Goal: Book appointment/travel/reservation

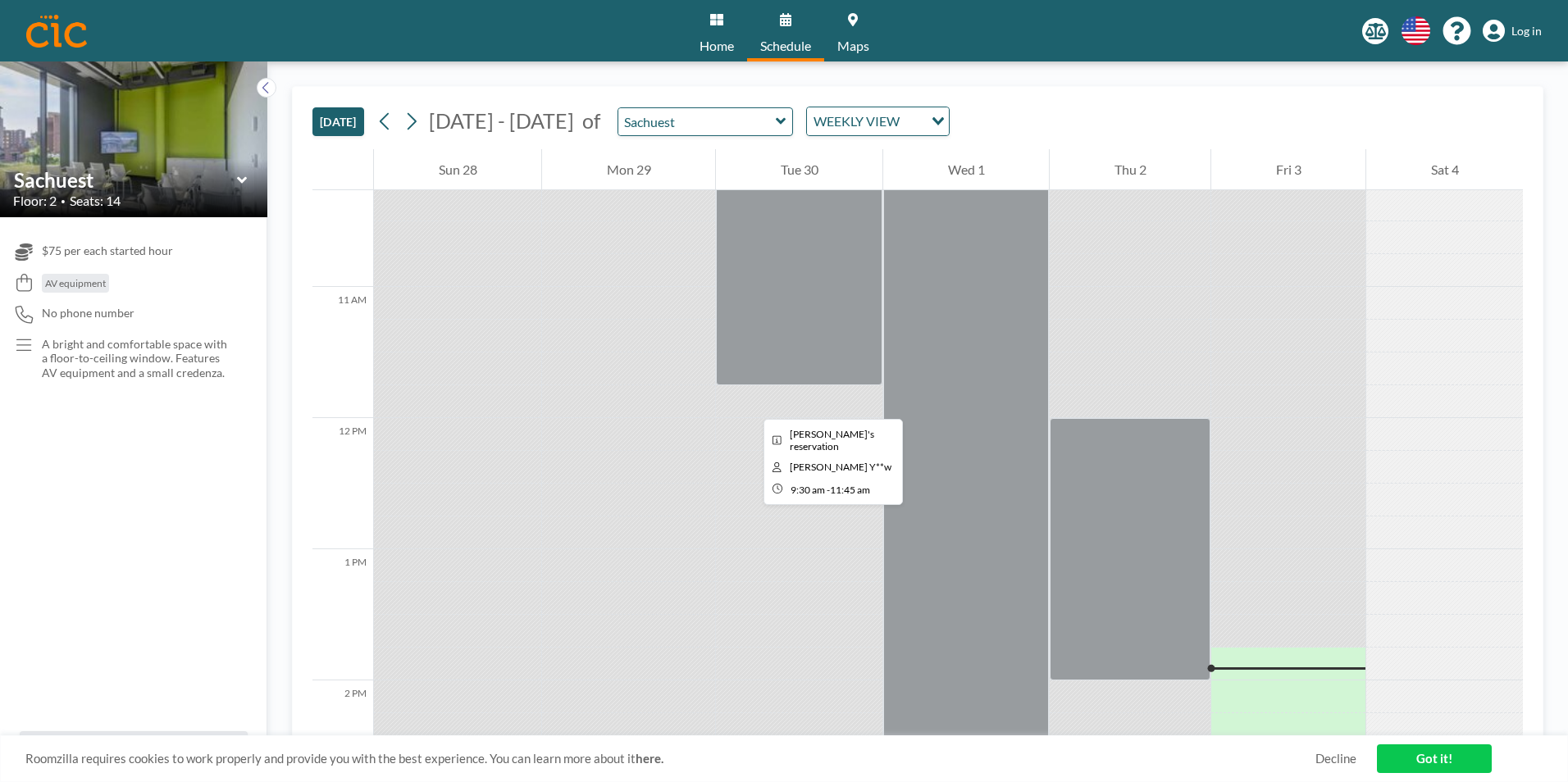
scroll to position [1394, 0]
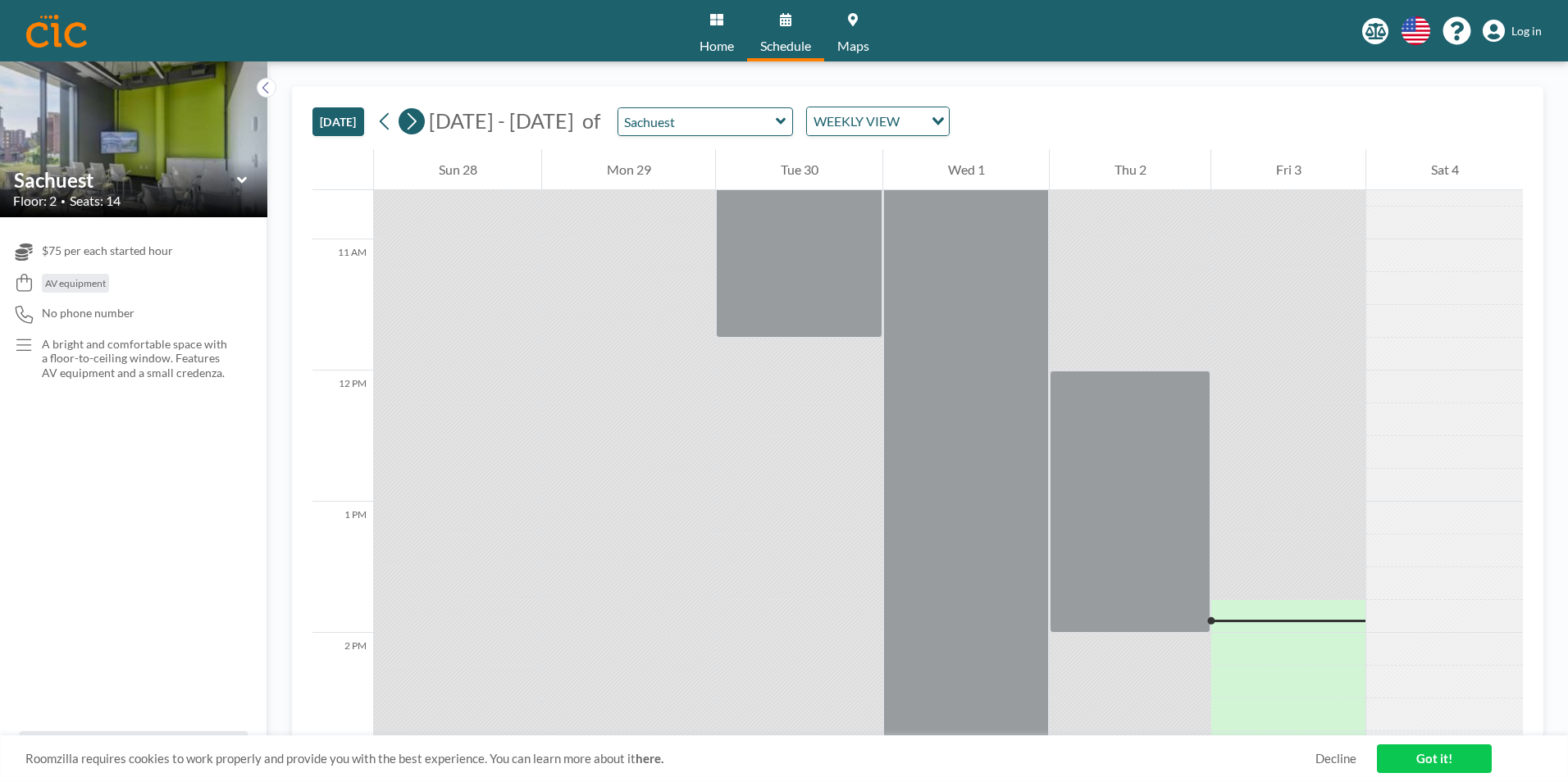
click at [412, 122] on icon at bounding box center [411, 121] width 16 height 25
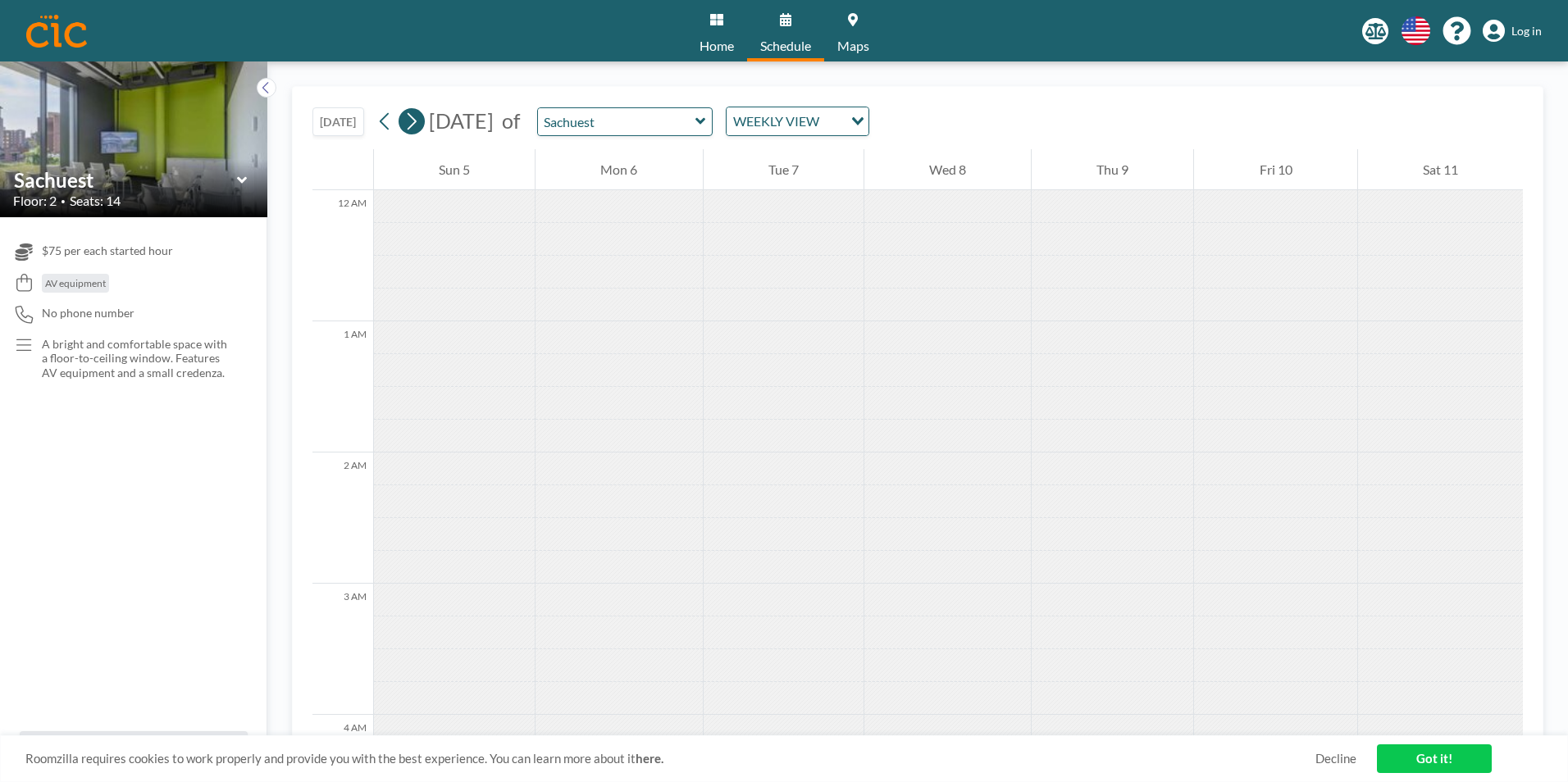
click at [413, 124] on icon at bounding box center [411, 121] width 16 height 25
click at [383, 121] on icon at bounding box center [385, 121] width 16 height 25
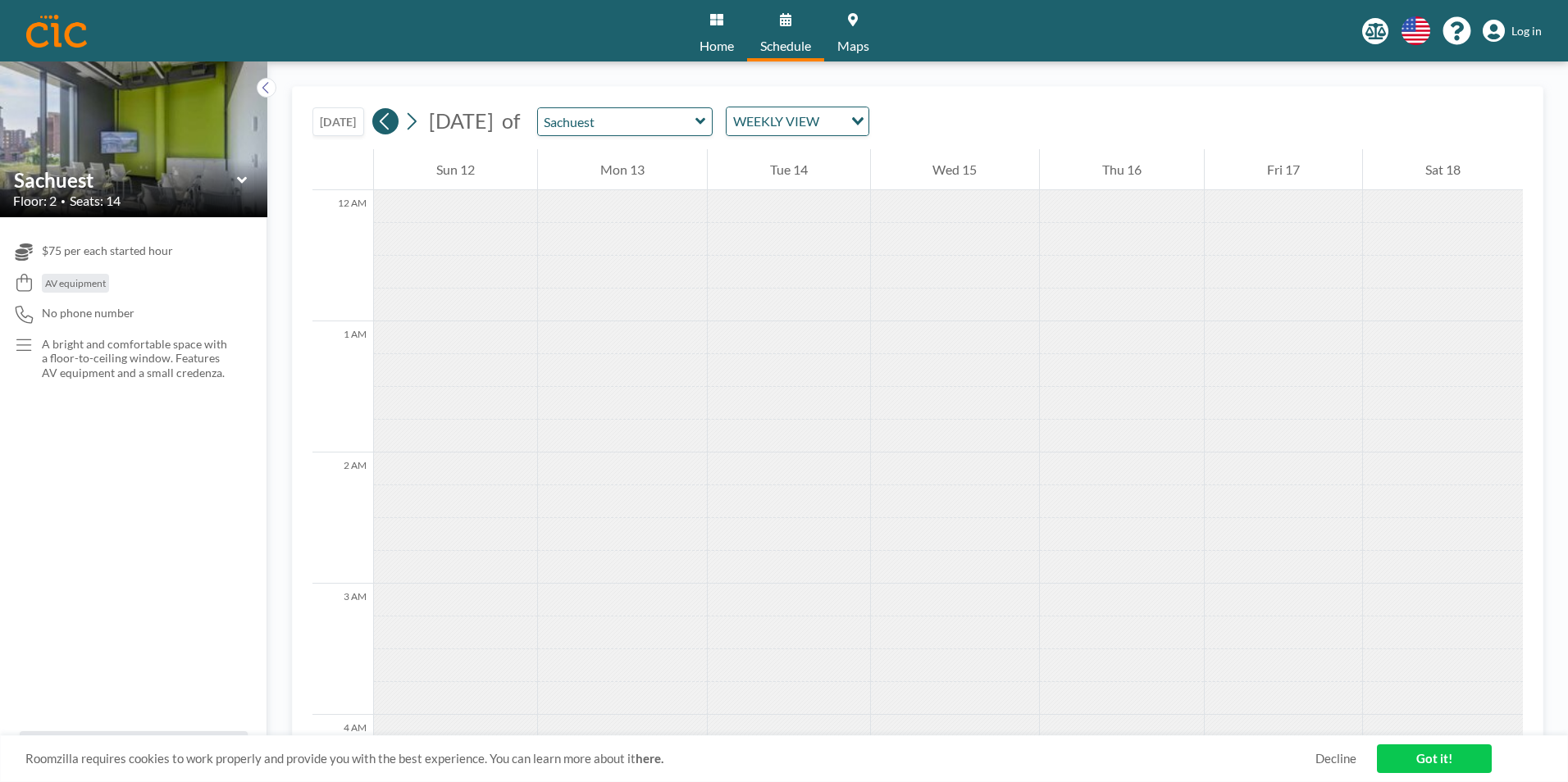
click at [383, 121] on icon at bounding box center [385, 121] width 16 height 25
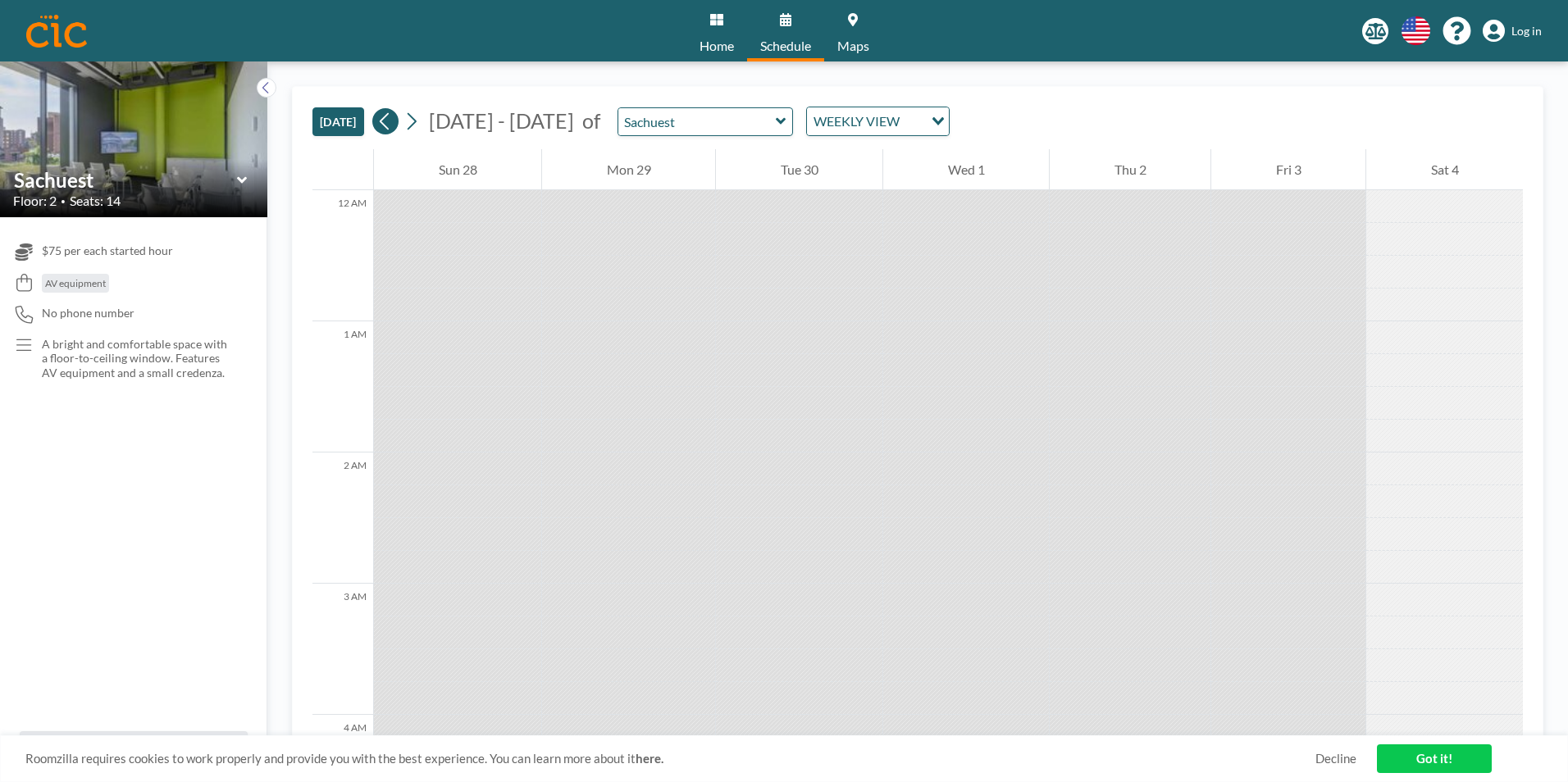
click at [383, 121] on icon at bounding box center [385, 121] width 16 height 25
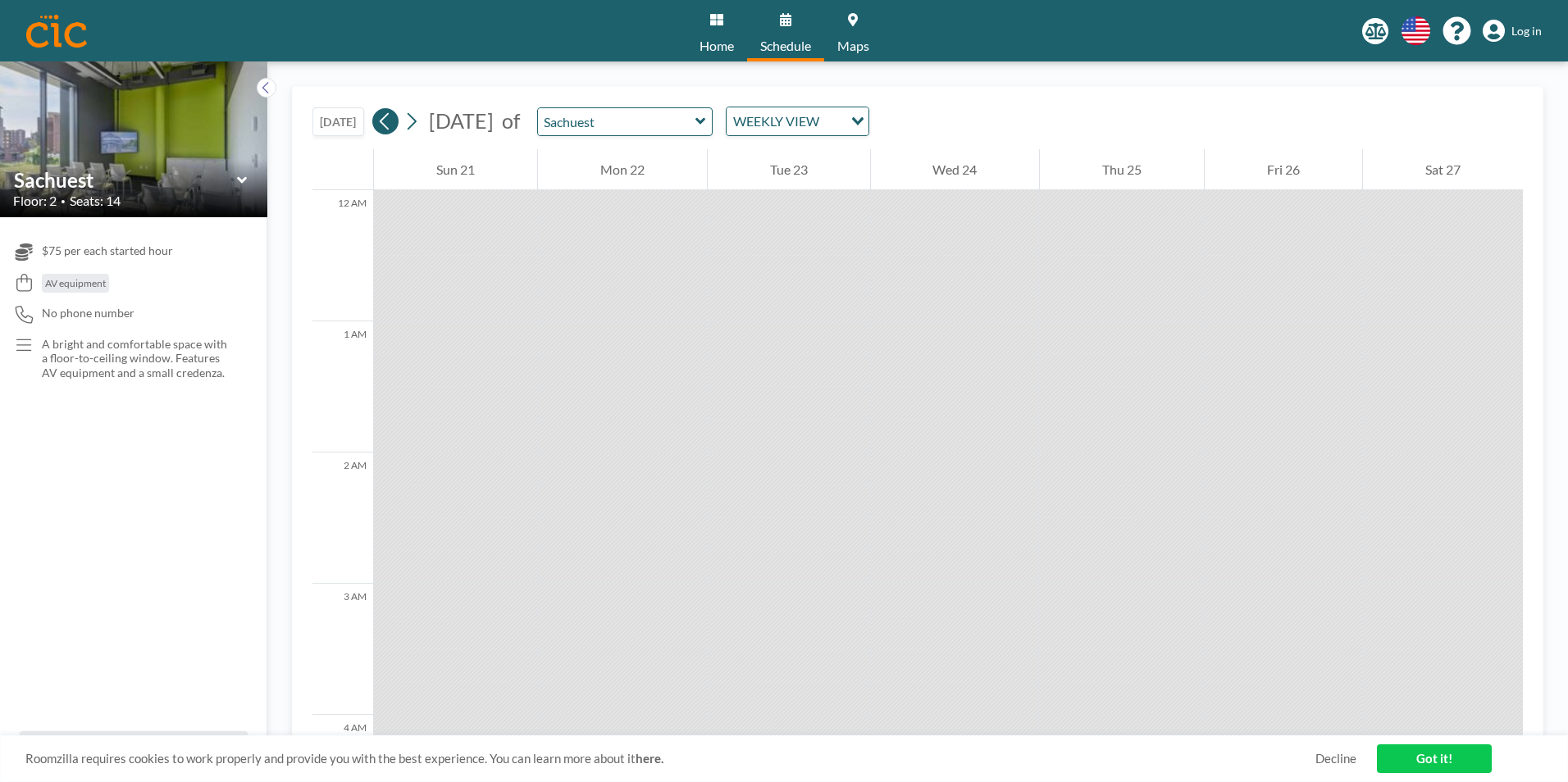
click at [383, 121] on icon at bounding box center [385, 121] width 16 height 25
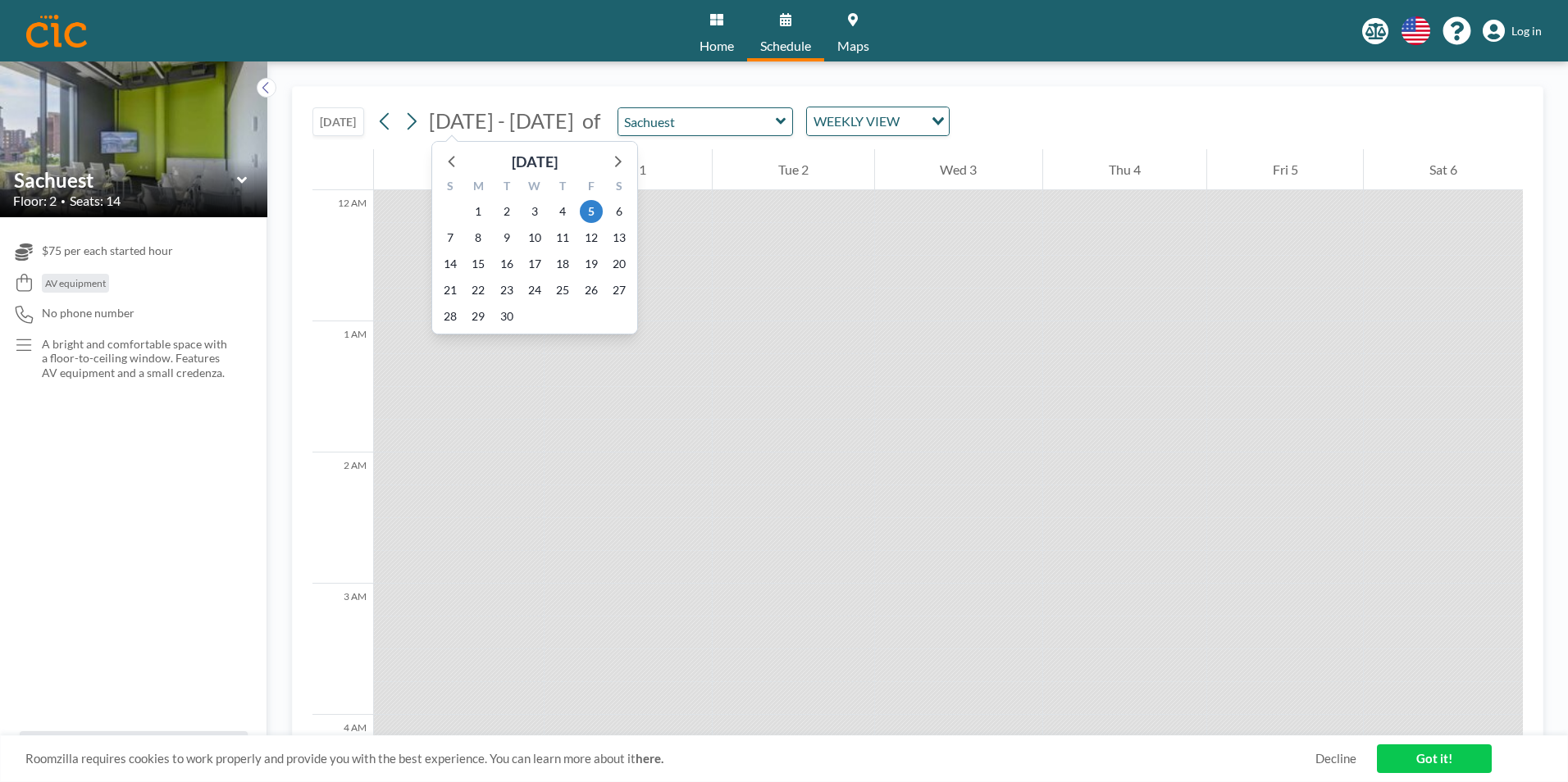
click at [431, 120] on span "[DATE] - [DATE]" at bounding box center [501, 120] width 145 height 25
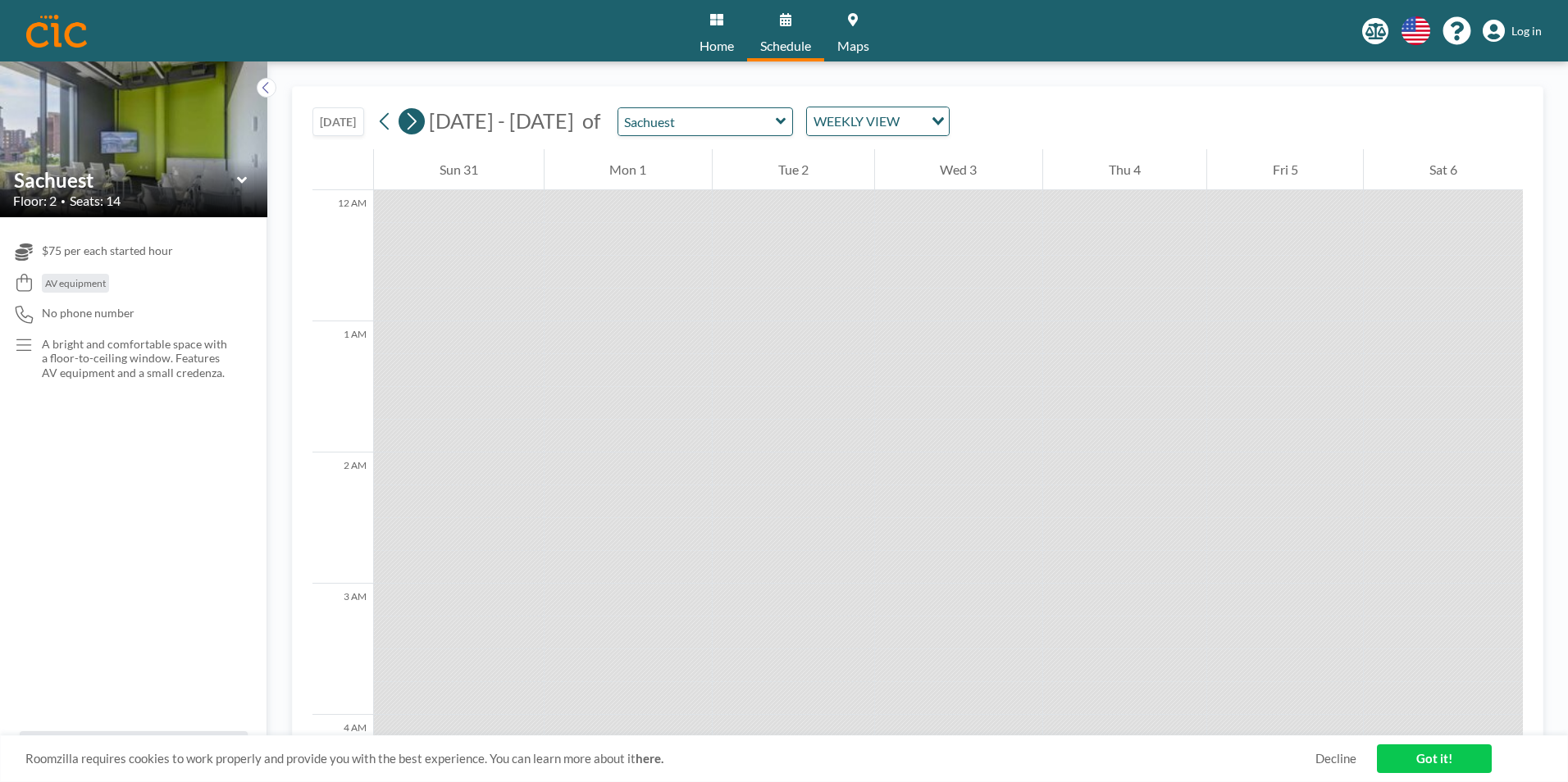
click at [419, 122] on icon at bounding box center [411, 121] width 16 height 25
click at [419, 121] on icon at bounding box center [411, 121] width 16 height 25
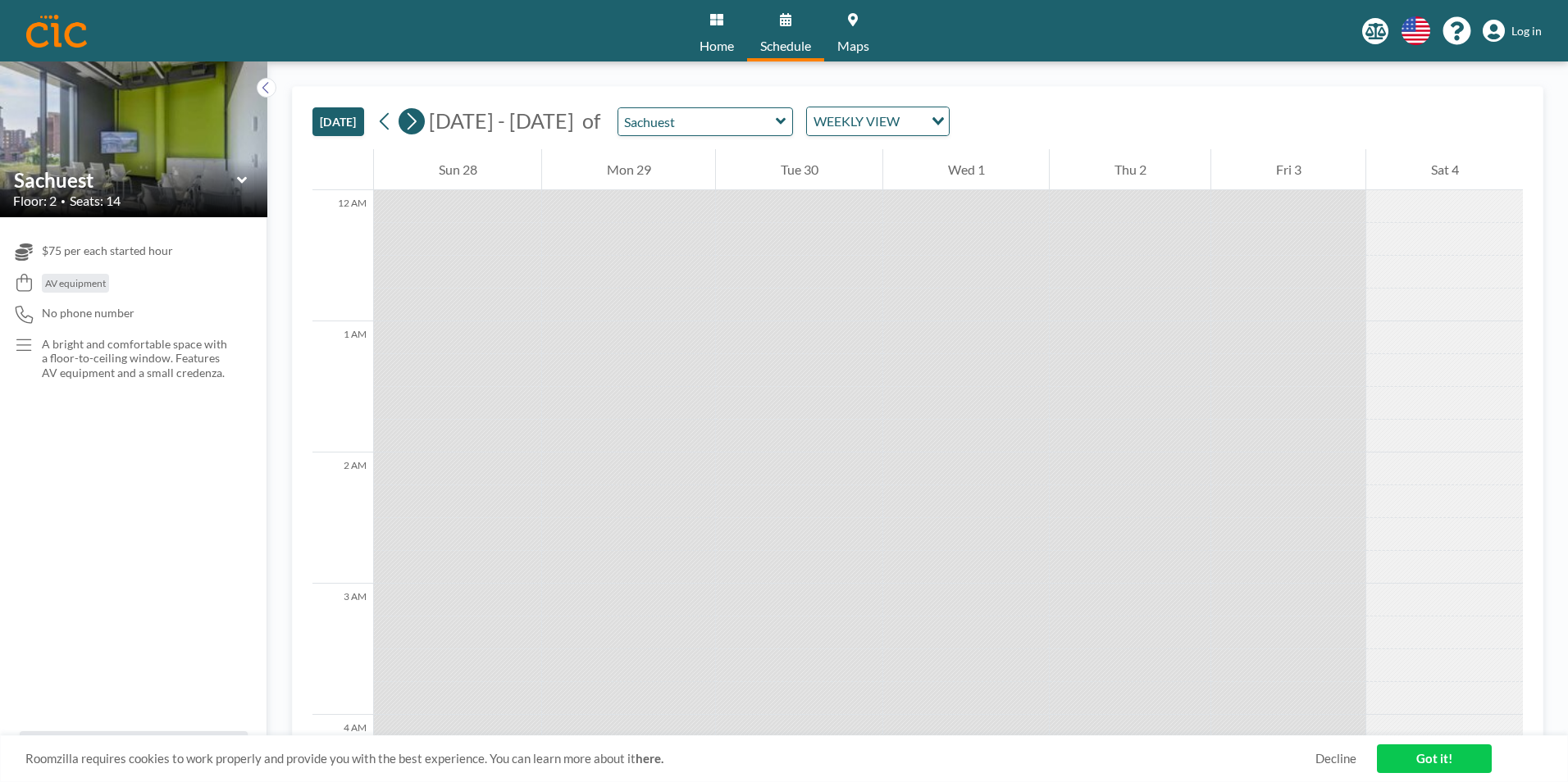
click at [419, 121] on icon at bounding box center [411, 121] width 16 height 25
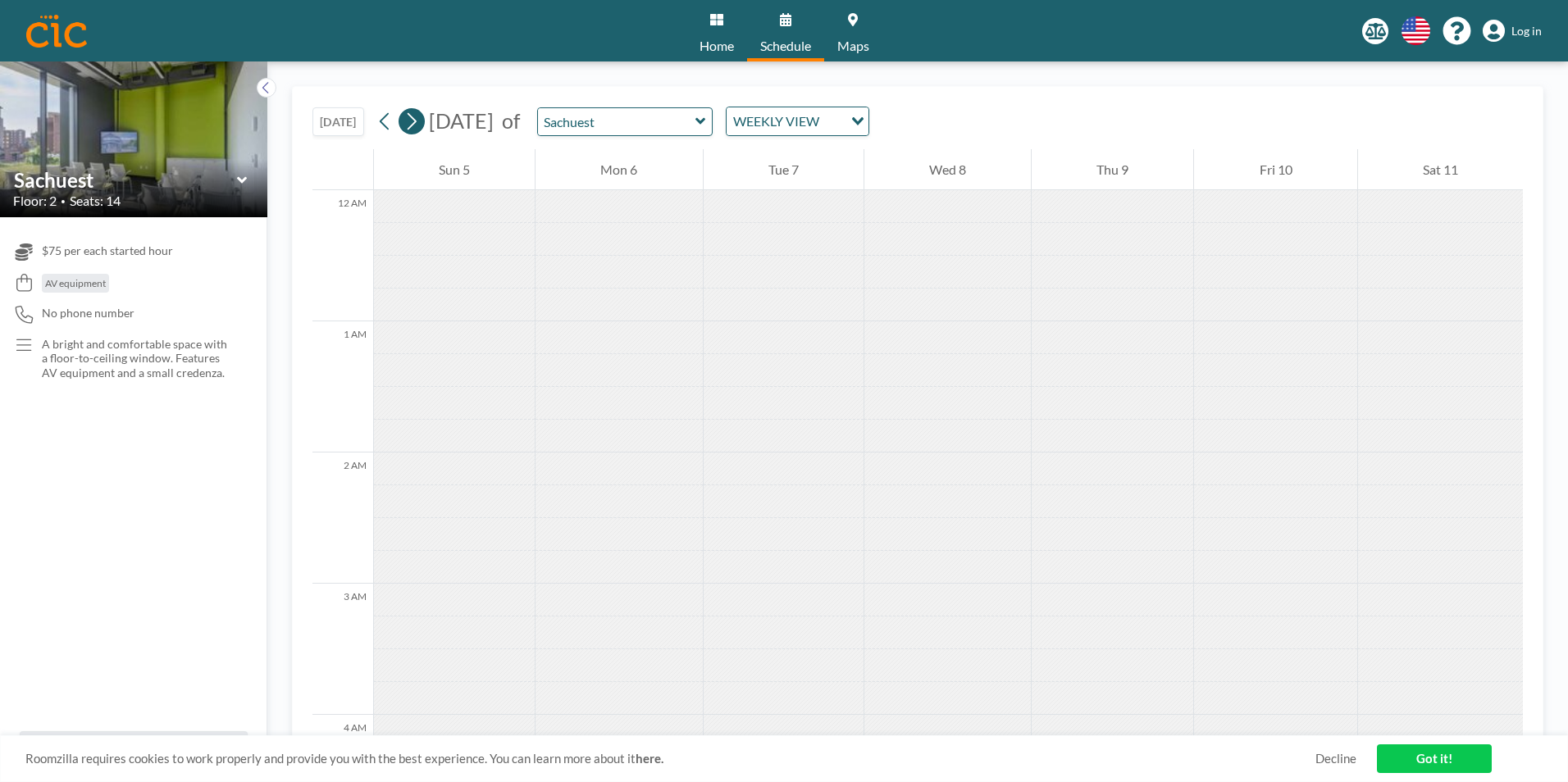
click at [419, 121] on icon at bounding box center [411, 121] width 16 height 25
click at [863, 120] on icon "Search for option" at bounding box center [858, 121] width 12 height 8
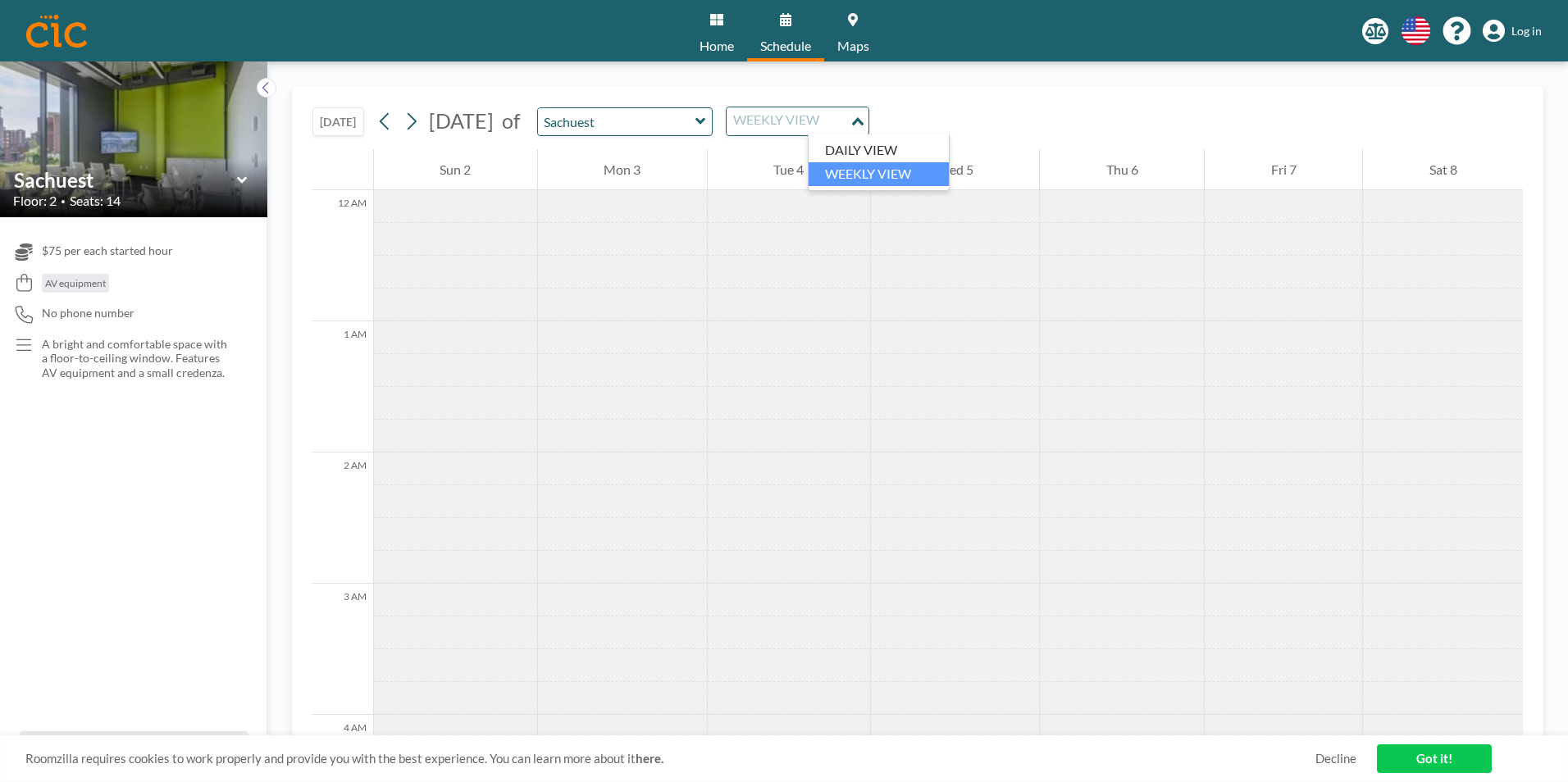
click at [894, 167] on li "WEEKLY VIEW" at bounding box center [878, 174] width 140 height 24
click at [938, 174] on div "Wed 5" at bounding box center [955, 169] width 169 height 41
click at [467, 390] on div at bounding box center [455, 404] width 164 height 33
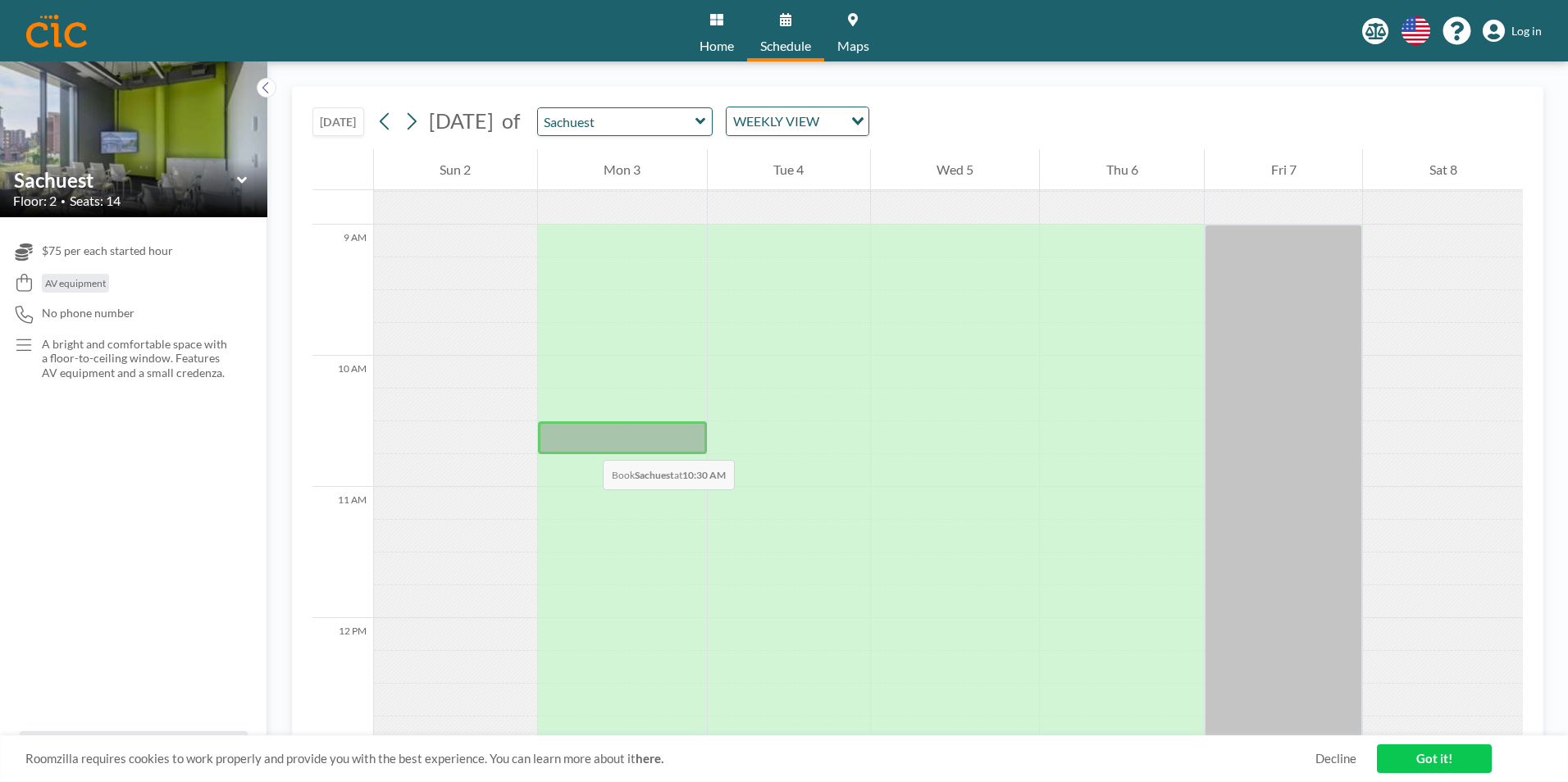
scroll to position [1148, 0]
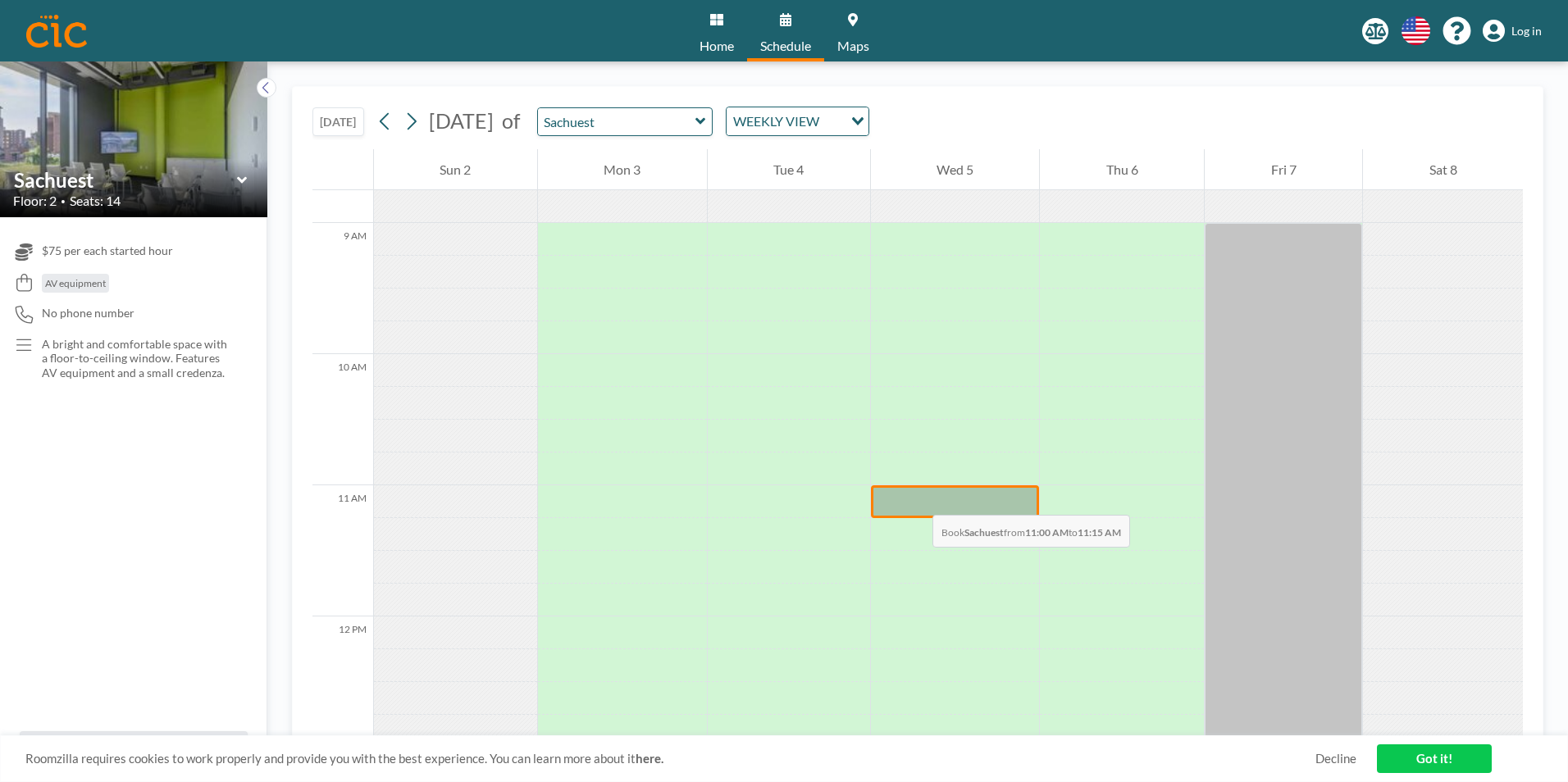
click at [916, 499] on div at bounding box center [955, 502] width 169 height 33
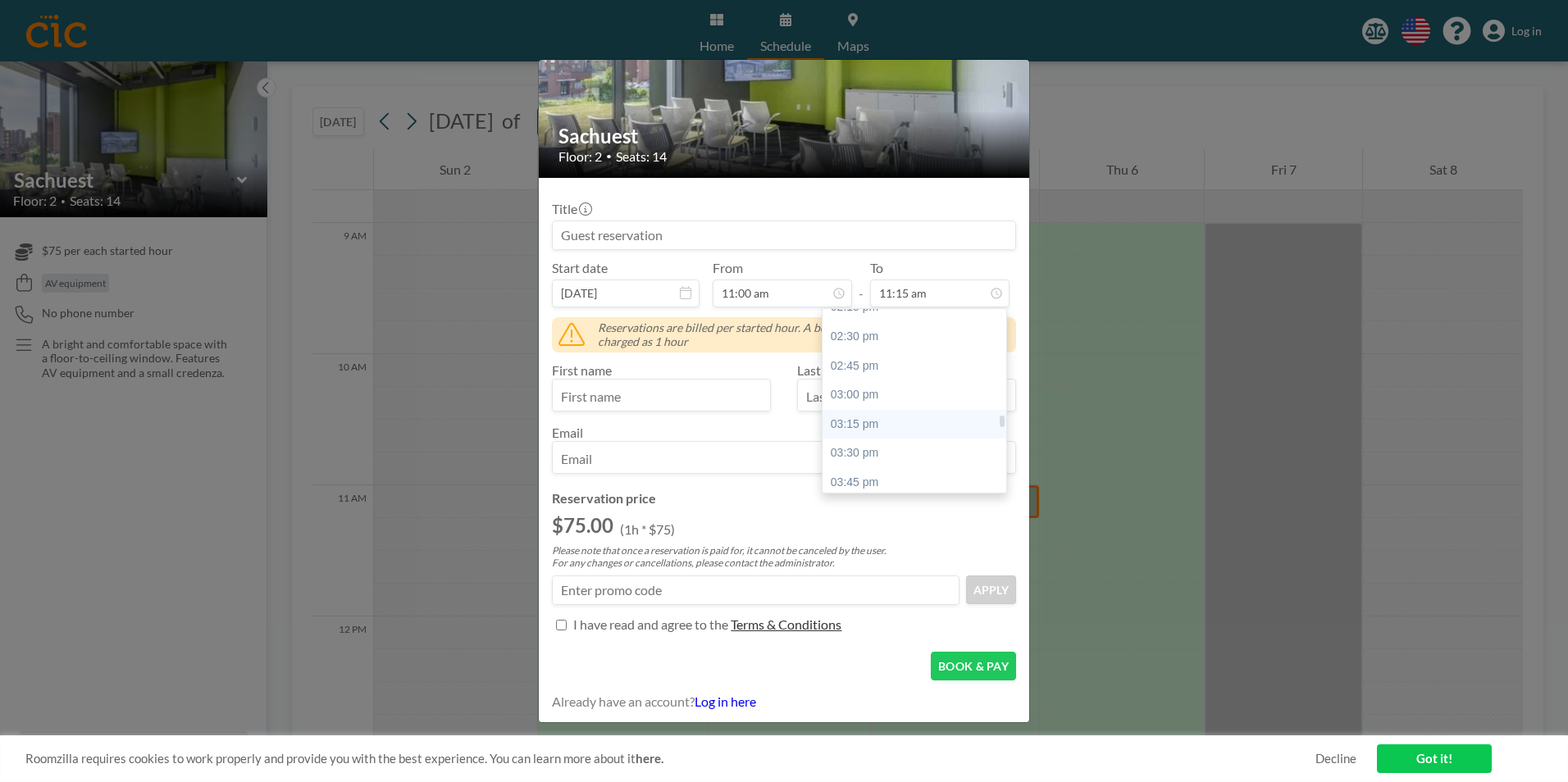
scroll to position [1642, 0]
click at [879, 428] on div "03:00 pm" at bounding box center [918, 433] width 192 height 29
type input "03:00 pm"
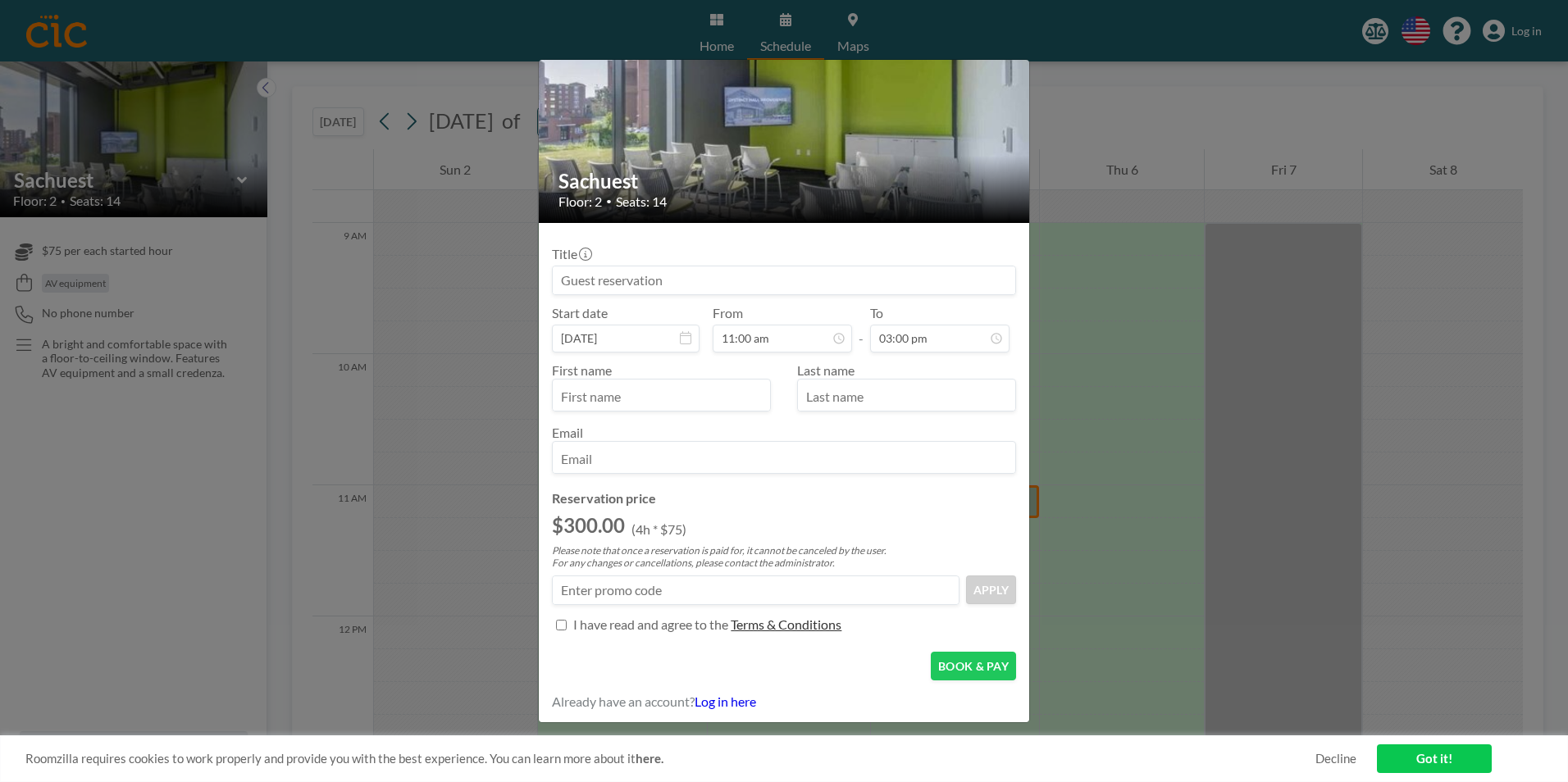
scroll to position [80, 0]
